Goal: Find specific page/section: Find specific page/section

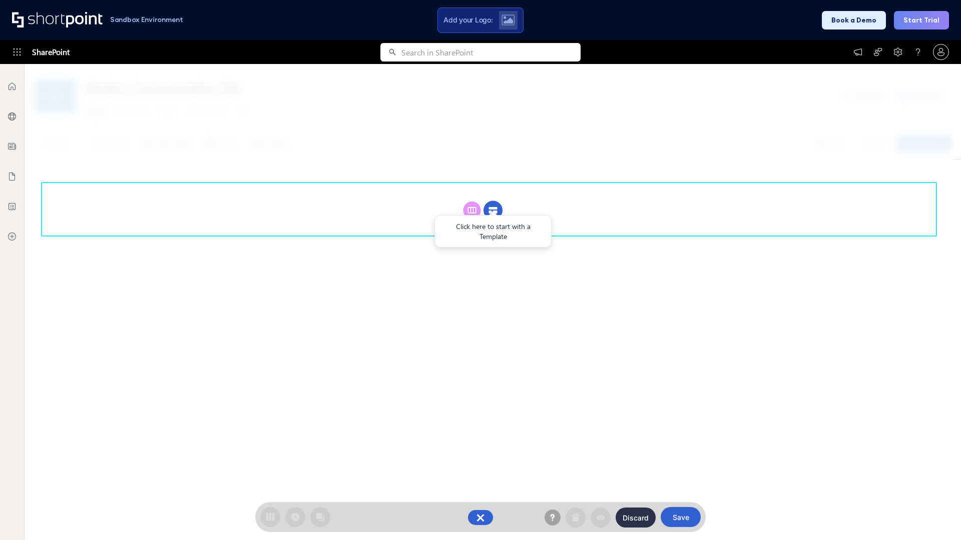
click at [493, 210] on circle at bounding box center [492, 210] width 19 height 19
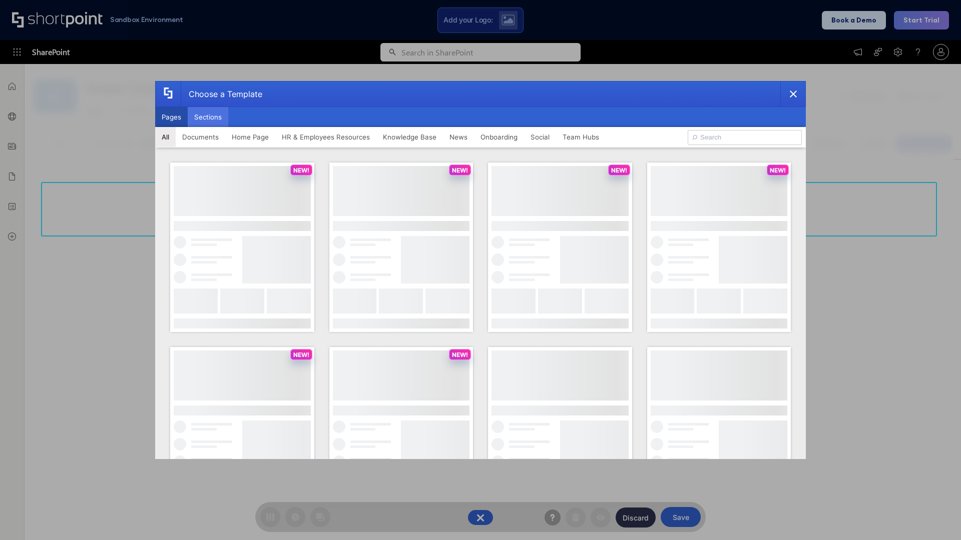
click at [208, 117] on button "Sections" at bounding box center [208, 117] width 41 height 20
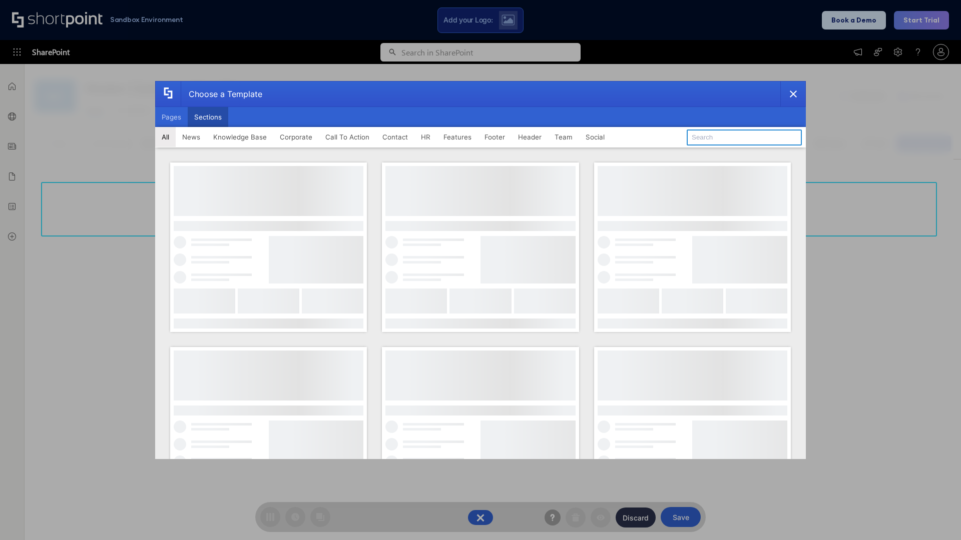
type input "Paralax Cta"
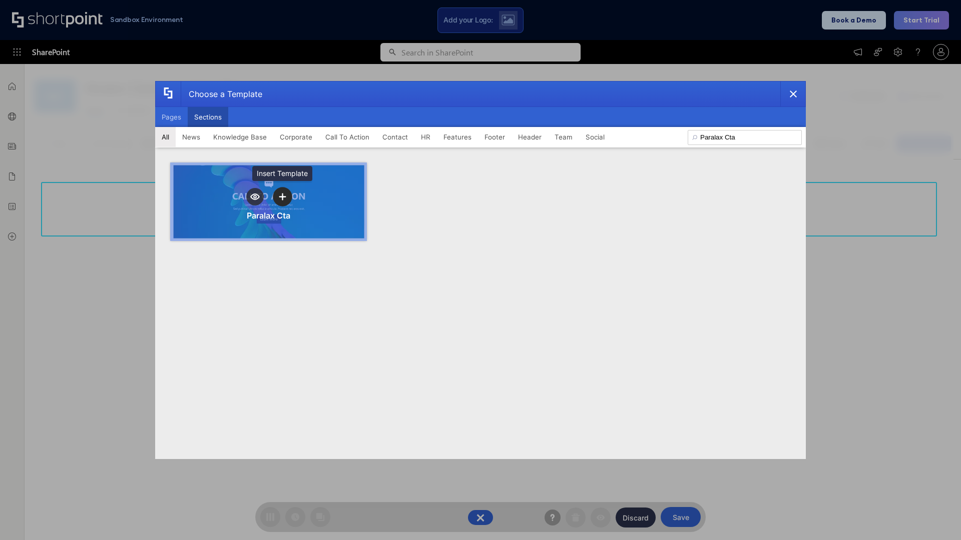
click at [282, 197] on icon "template selector" at bounding box center [282, 196] width 7 height 7
